Goal: Find specific page/section: Find specific page/section

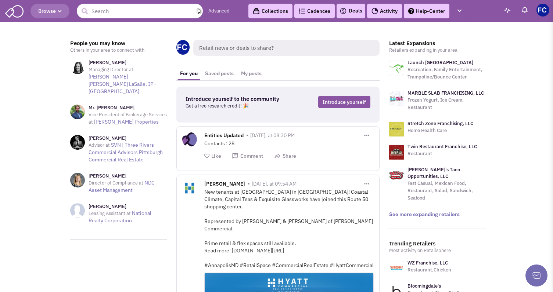
click at [113, 9] on input "text" at bounding box center [140, 11] width 126 height 15
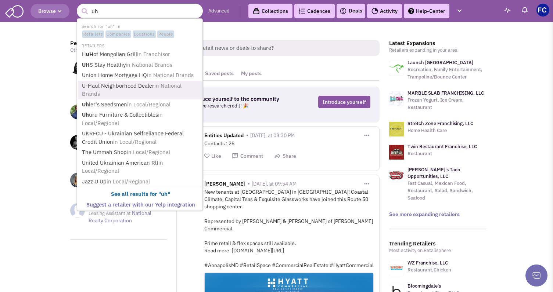
click at [114, 82] on link "U-Haul Neighborhood Dealer in National Brands" at bounding box center [141, 90] width 122 height 18
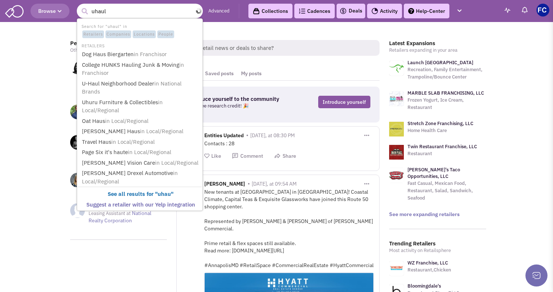
type input "uhaul"
click at [84, 11] on button "submit" at bounding box center [84, 11] width 11 height 11
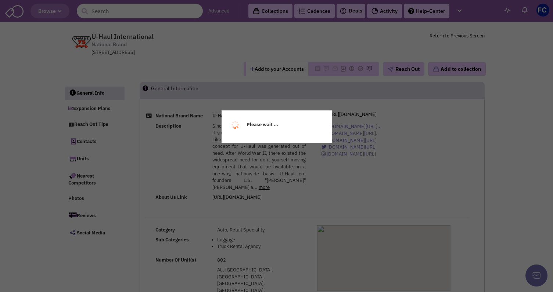
select select
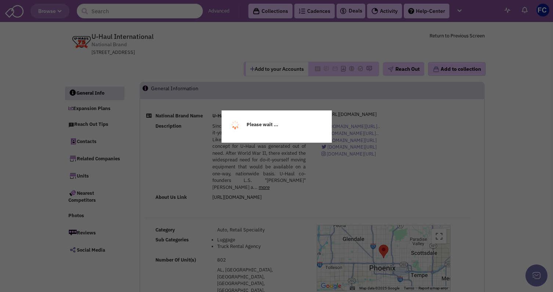
select select
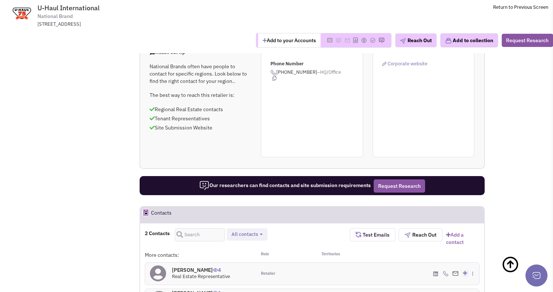
scroll to position [564, 0]
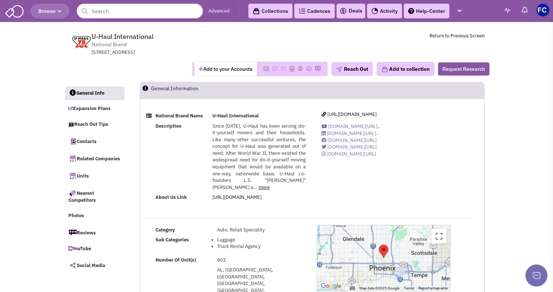
scroll to position [0, 0]
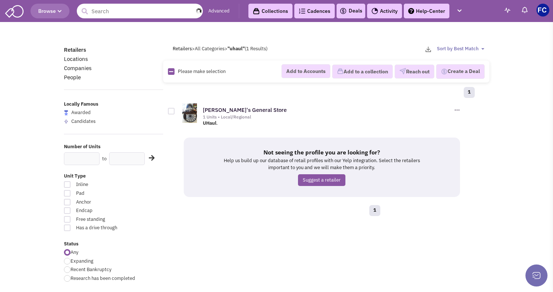
click at [140, 12] on input "text" at bounding box center [140, 11] width 126 height 15
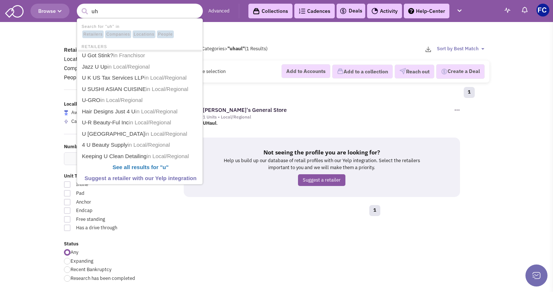
type input "uha"
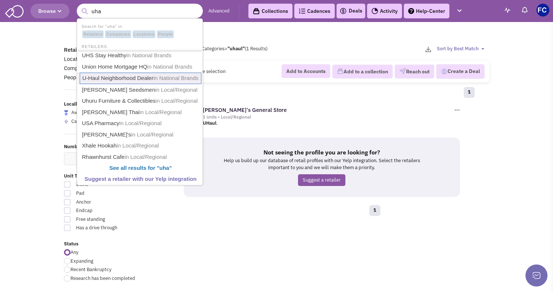
click at [126, 78] on link "U-Haul Neighborhood Dealer in National Brands" at bounding box center [141, 78] width 122 height 11
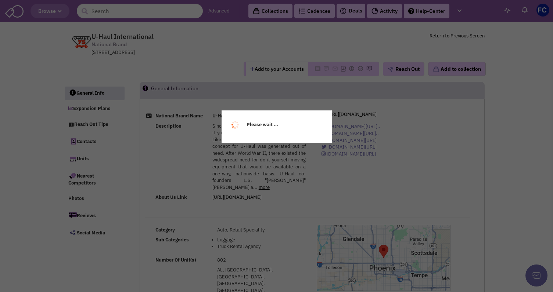
select select
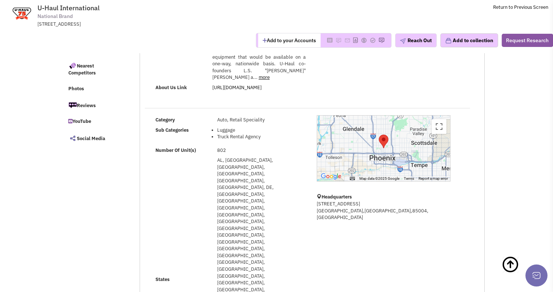
scroll to position [62, 0]
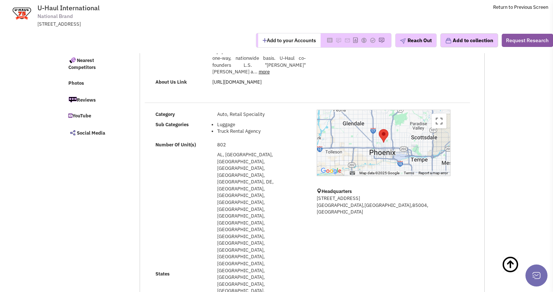
select select
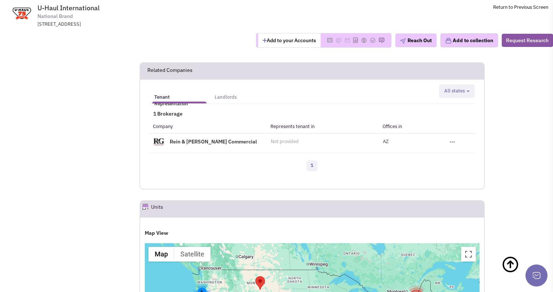
scroll to position [850, 0]
